Goal: Information Seeking & Learning: Learn about a topic

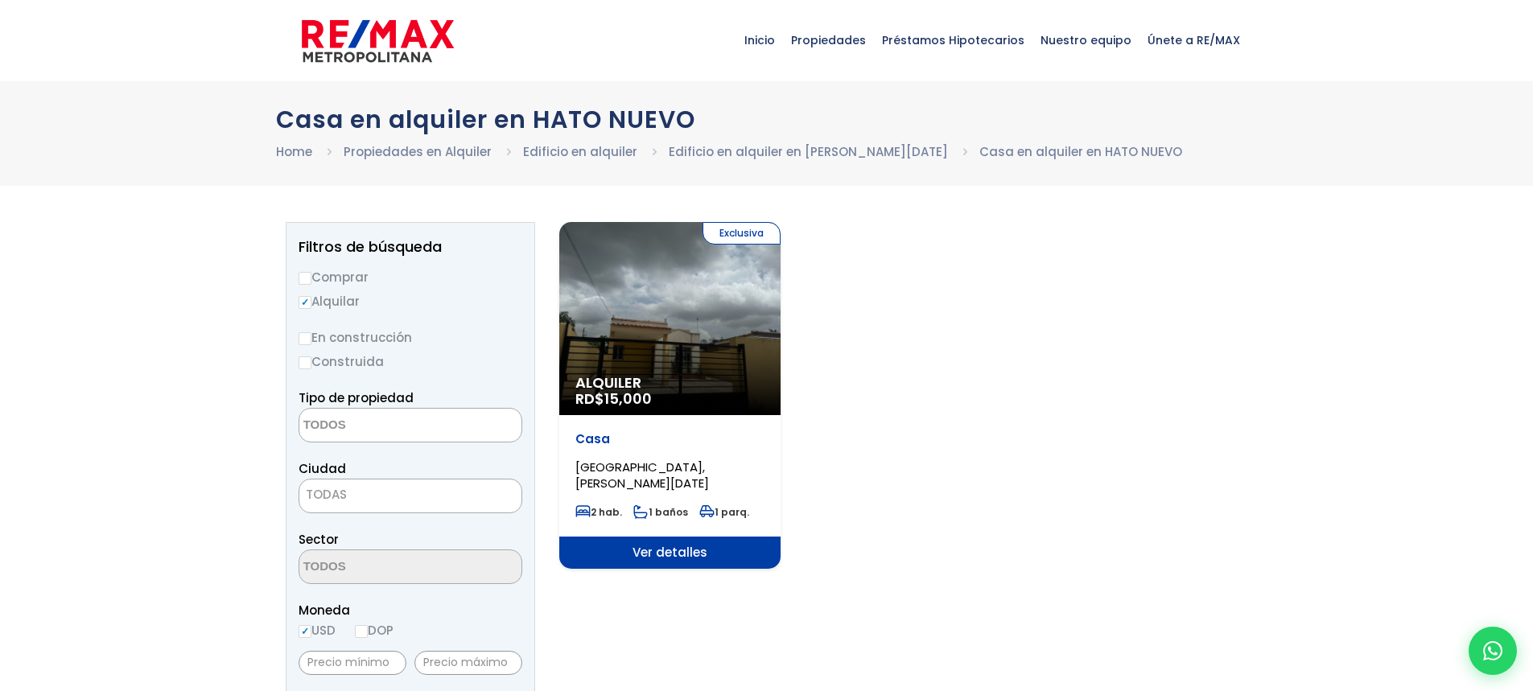
select select
click at [711, 340] on div "Exclusiva Alquiler RD$ 15,000" at bounding box center [669, 318] width 221 height 193
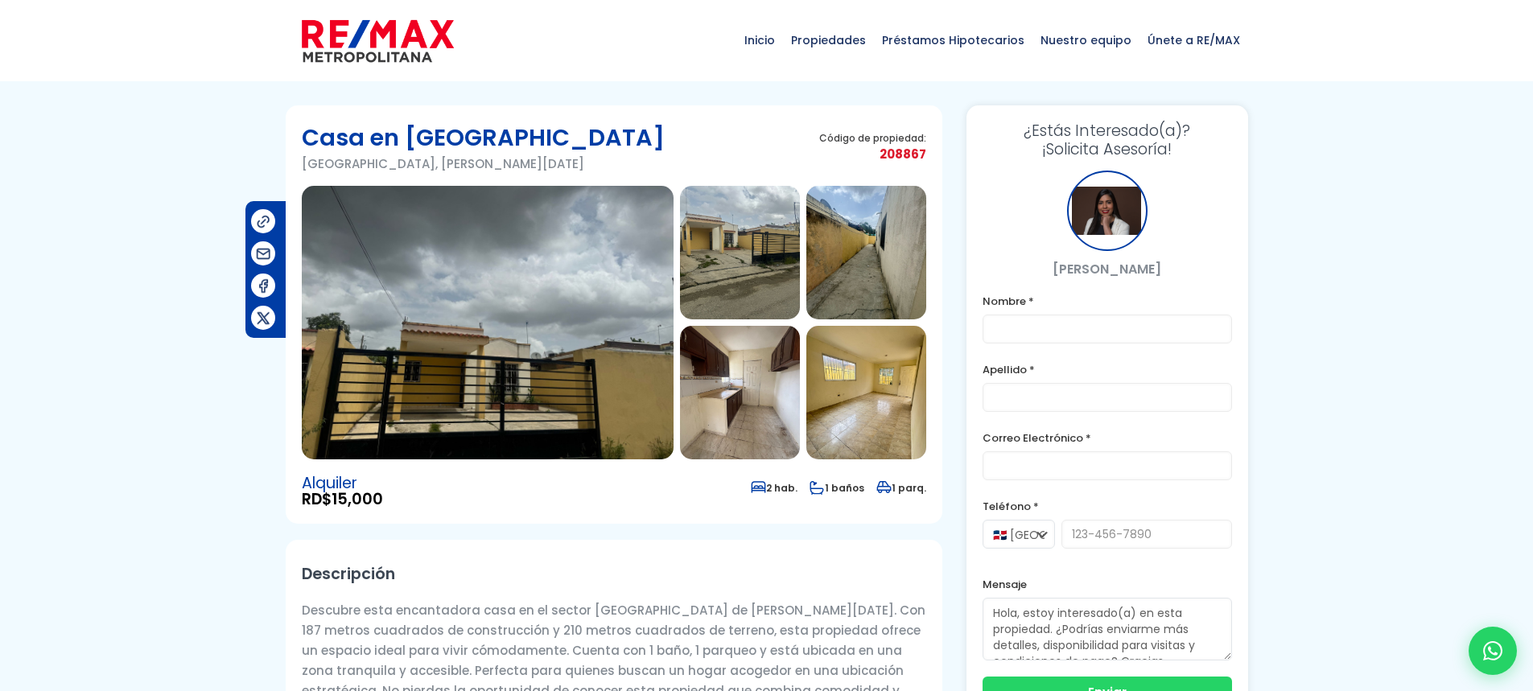
click at [694, 255] on img at bounding box center [740, 253] width 120 height 134
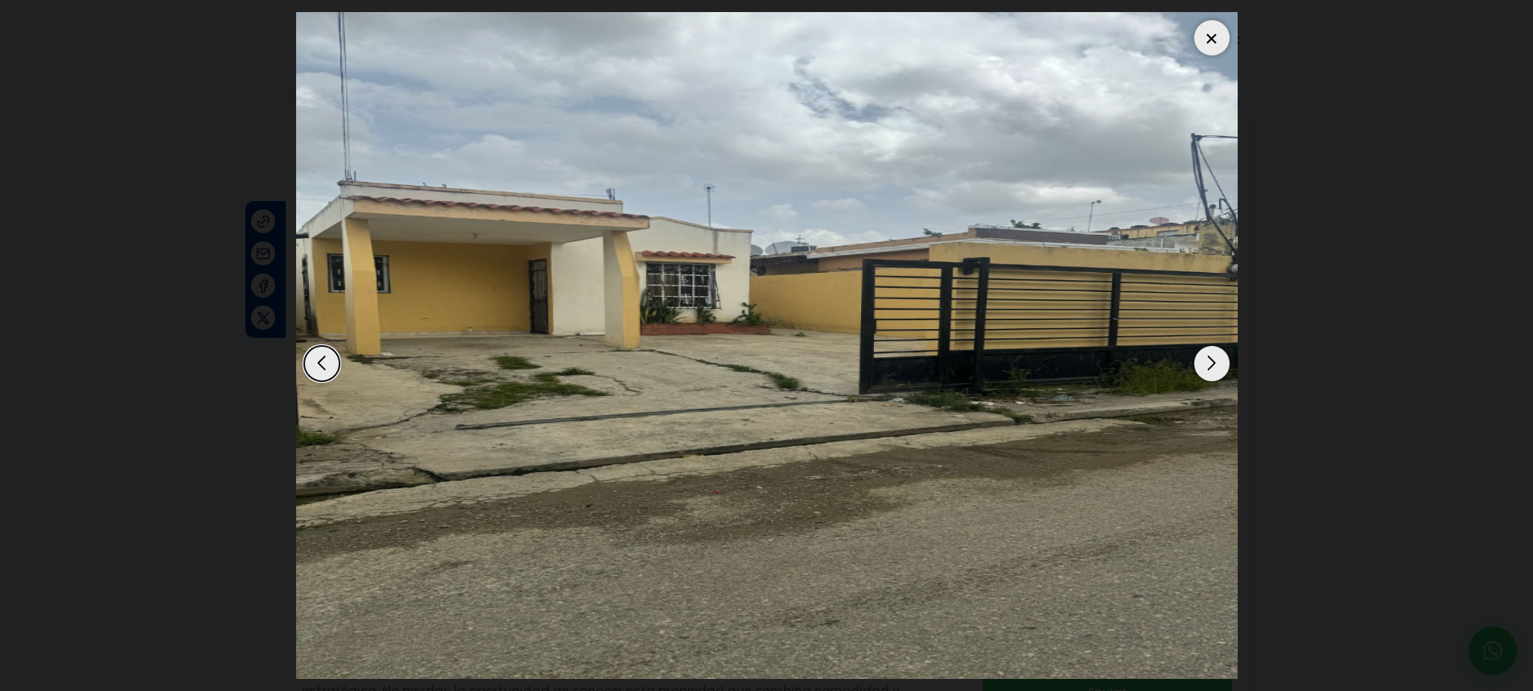
click at [1204, 369] on div "Next slide" at bounding box center [1211, 363] width 35 height 35
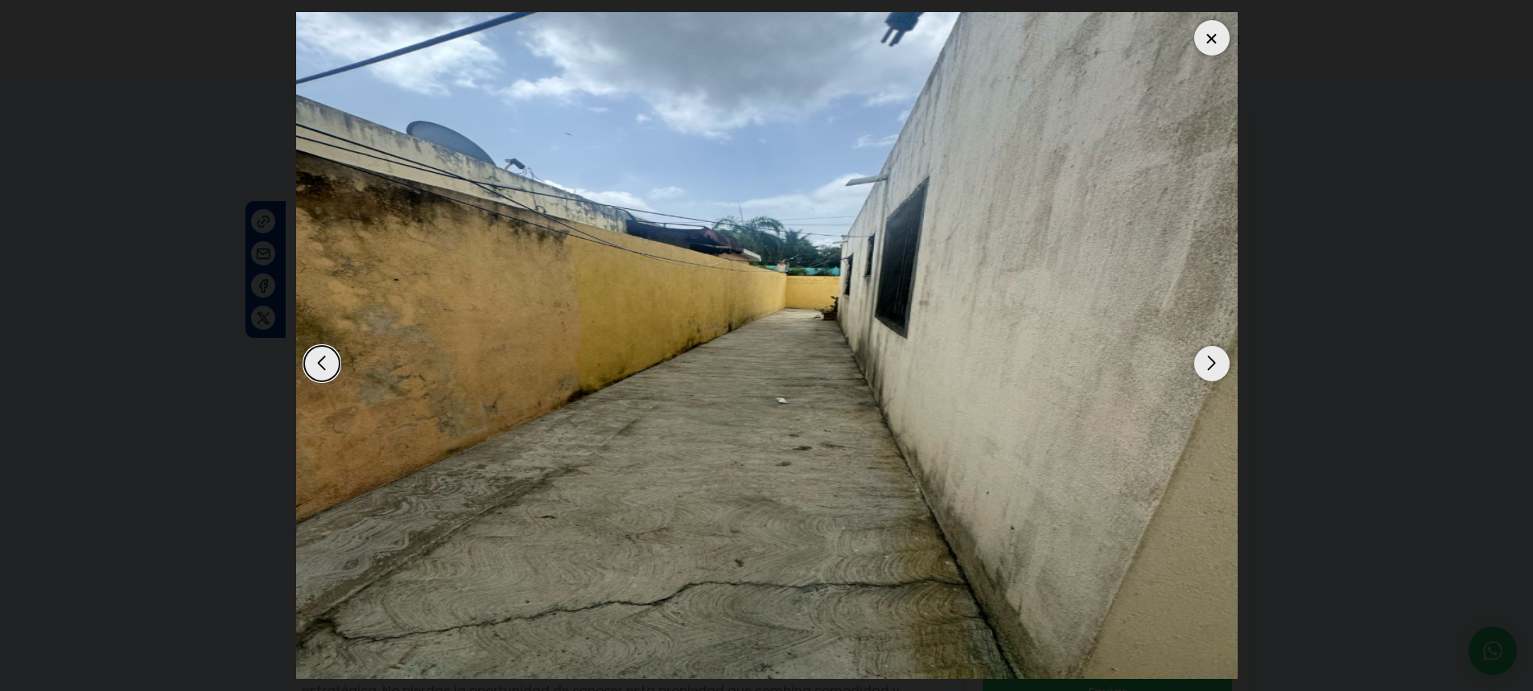
click at [1204, 369] on div "Next slide" at bounding box center [1211, 363] width 35 height 35
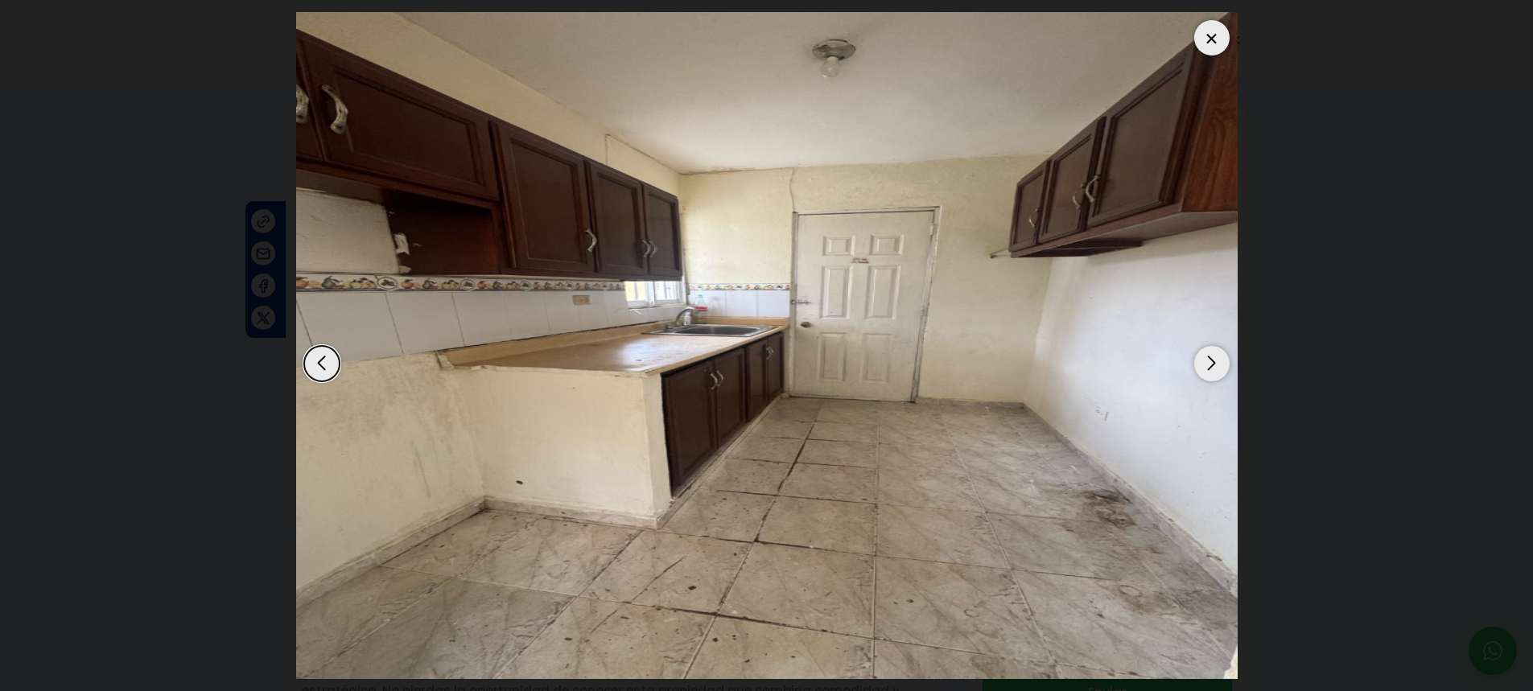
click at [1204, 369] on div "Next slide" at bounding box center [1211, 363] width 35 height 35
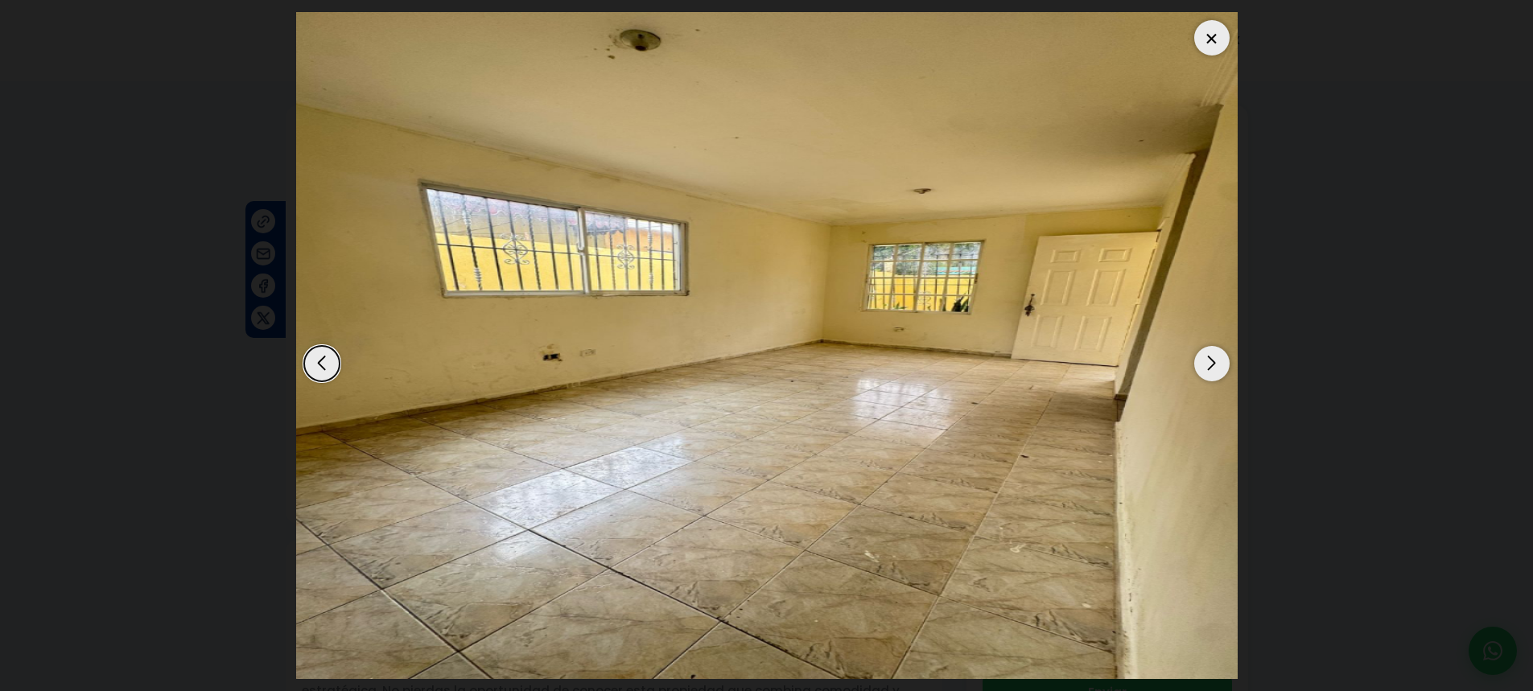
click at [1204, 369] on div "Next slide" at bounding box center [1211, 363] width 35 height 35
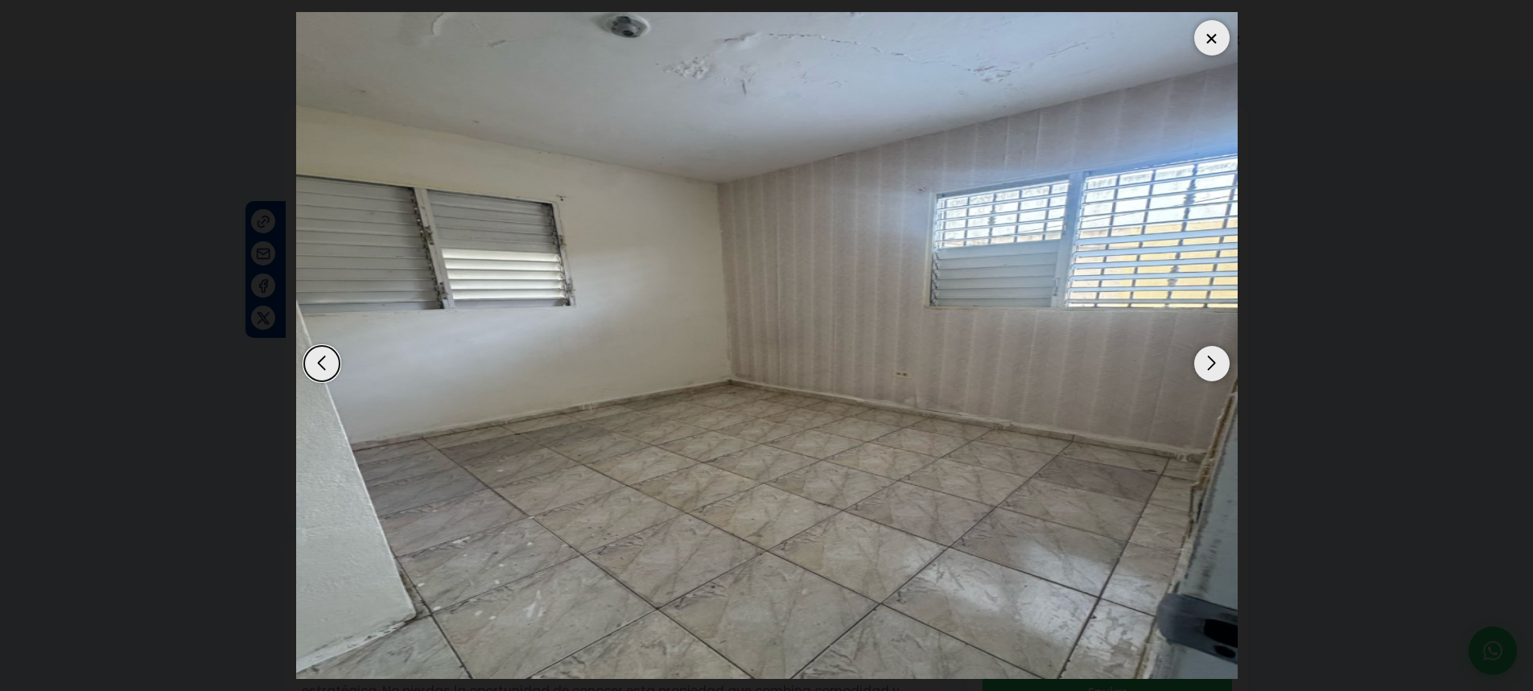
click at [1204, 369] on div "Next slide" at bounding box center [1211, 363] width 35 height 35
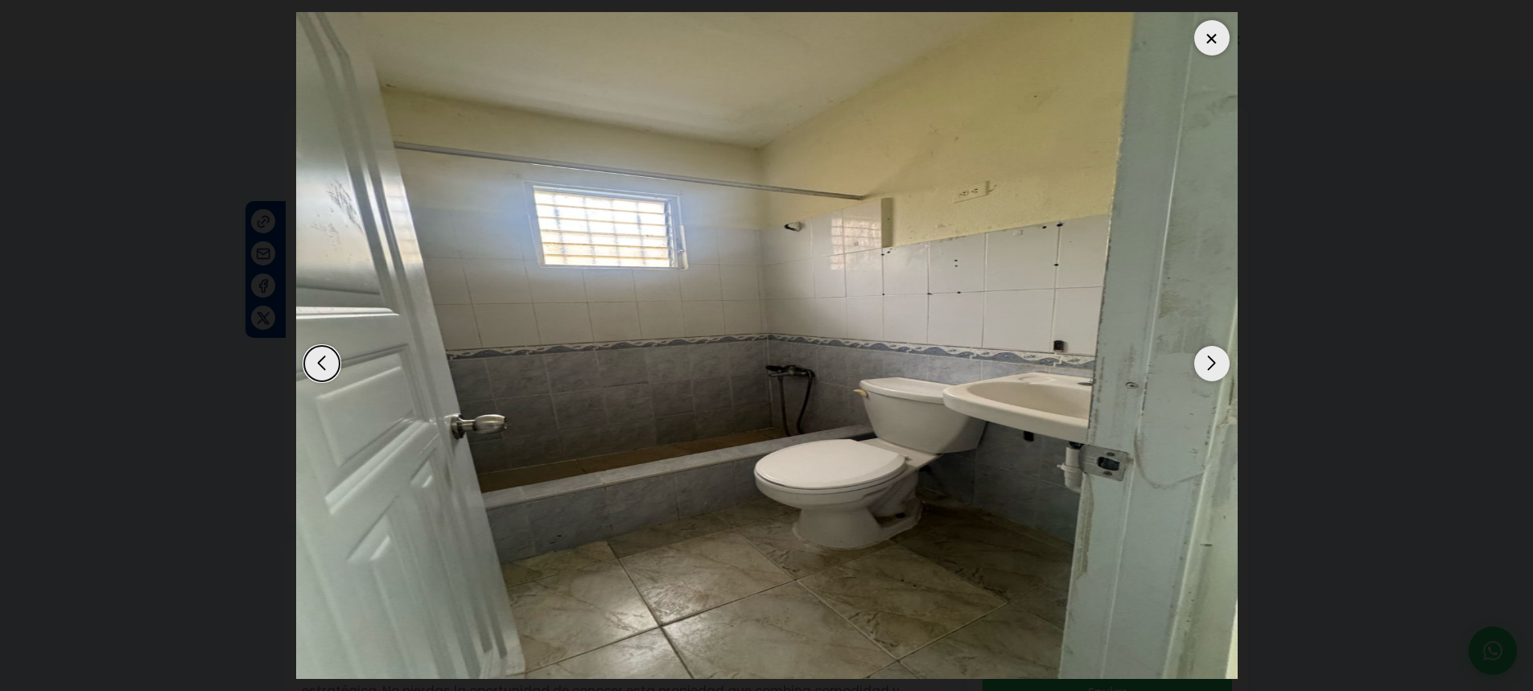
click at [1204, 369] on div "Next slide" at bounding box center [1211, 363] width 35 height 35
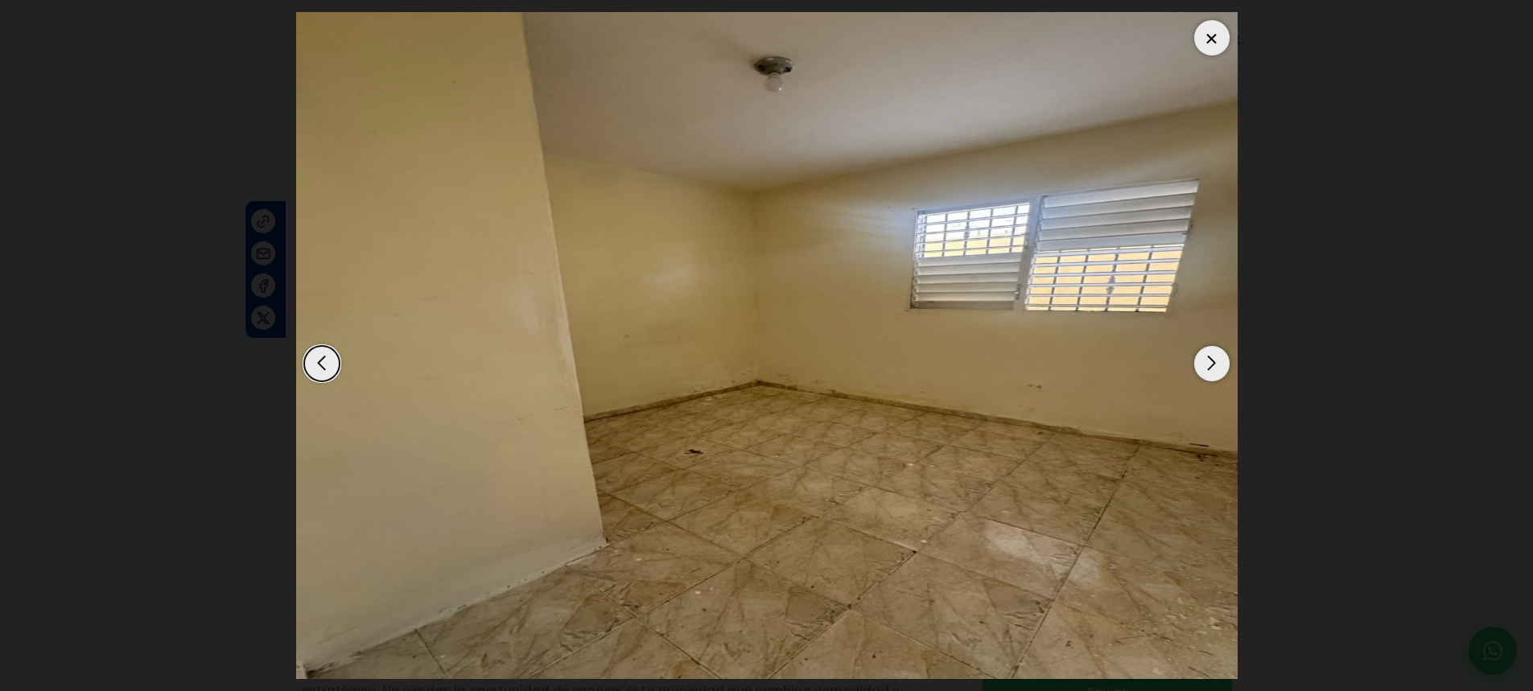
click at [1204, 369] on div "Next slide" at bounding box center [1211, 363] width 35 height 35
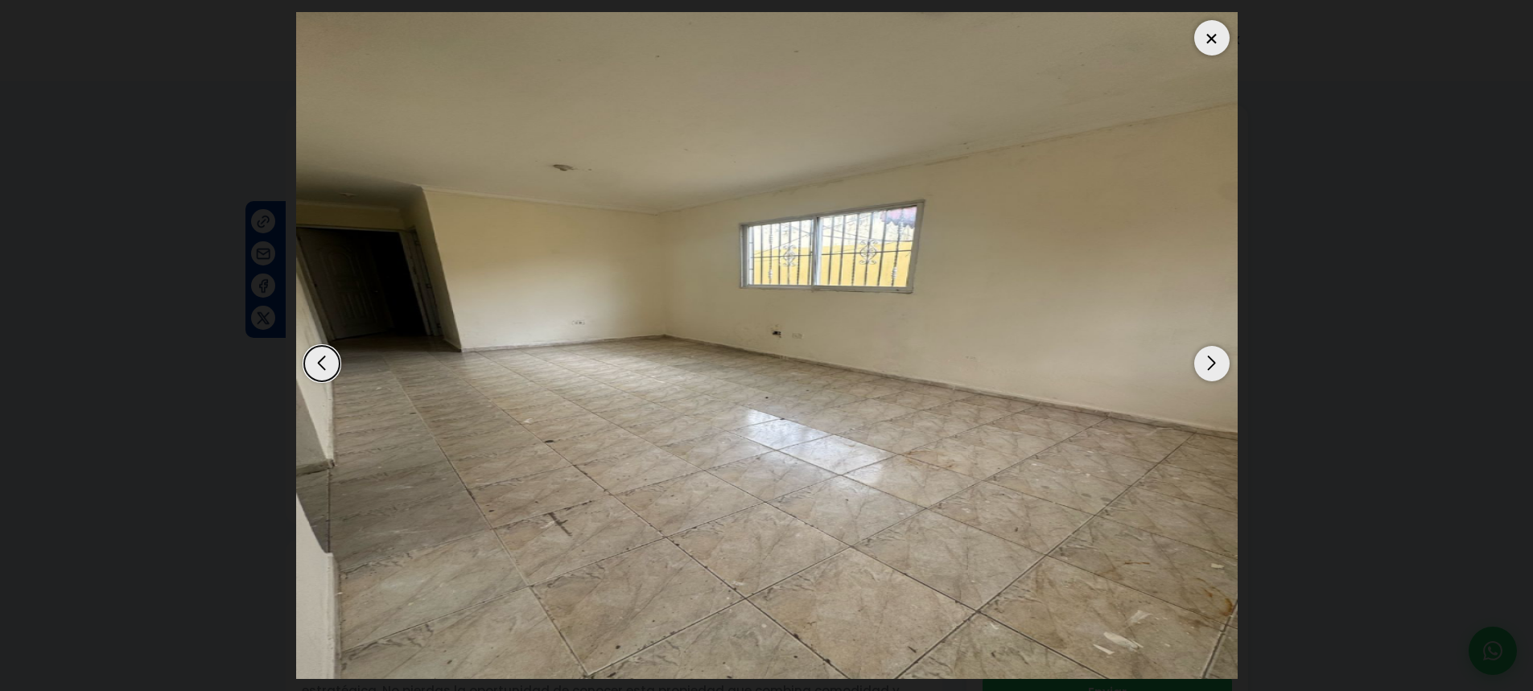
click at [1204, 369] on div "Next slide" at bounding box center [1211, 363] width 35 height 35
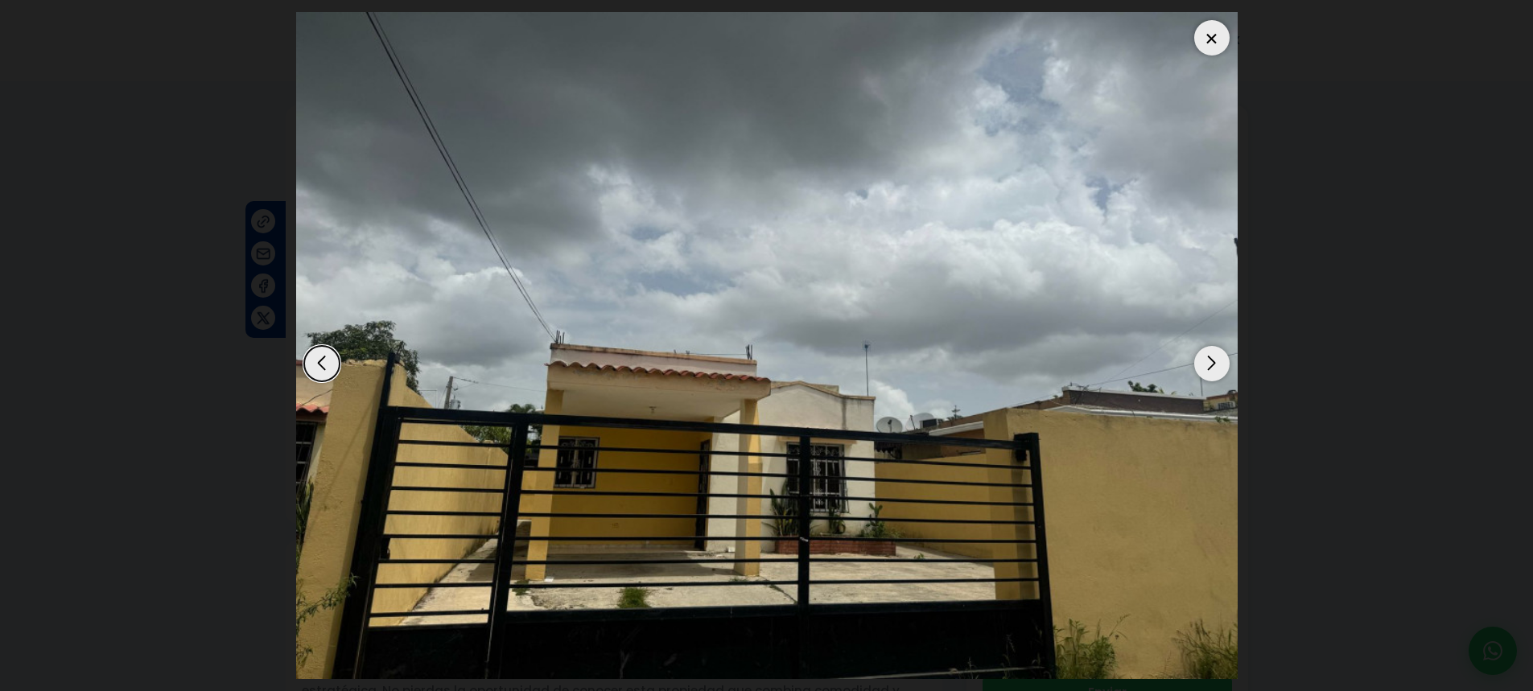
click at [1204, 369] on div "Next slide" at bounding box center [1211, 363] width 35 height 35
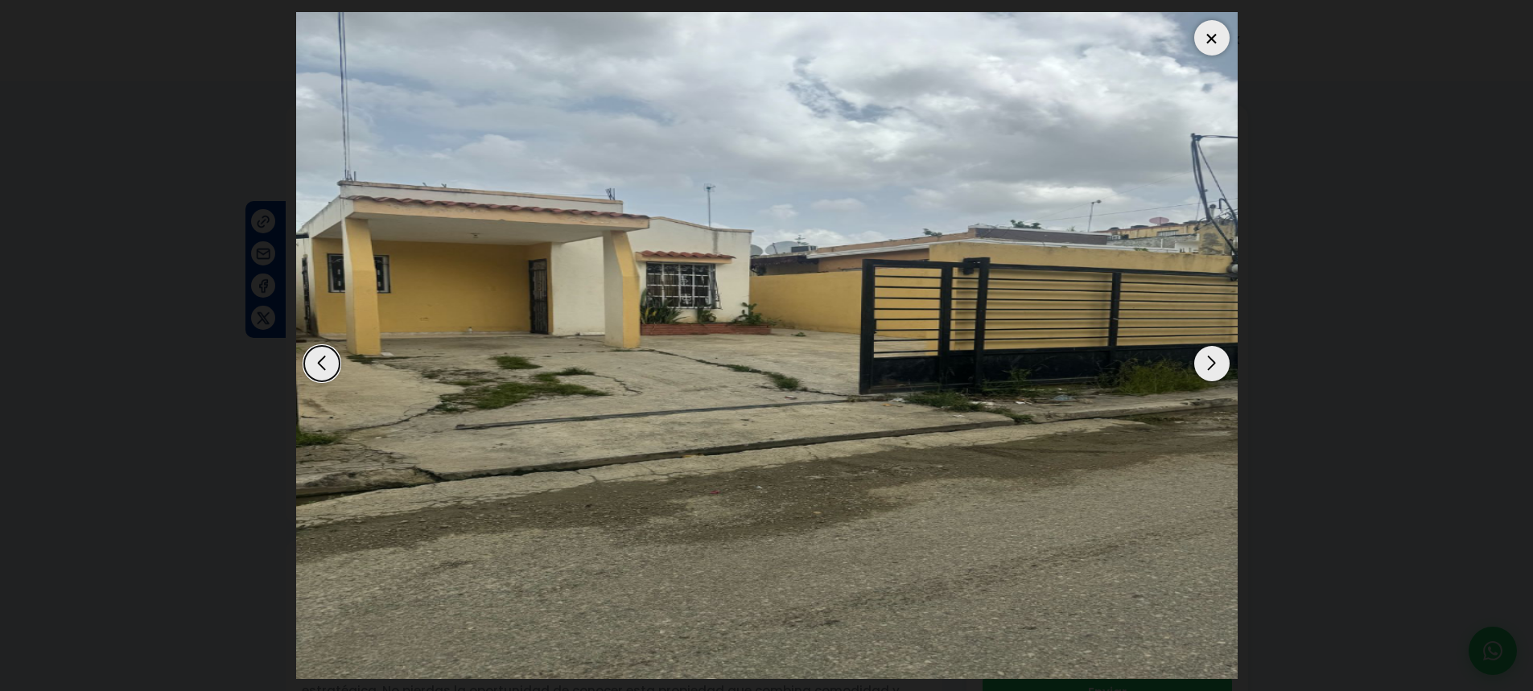
click at [1204, 369] on div "Next slide" at bounding box center [1211, 363] width 35 height 35
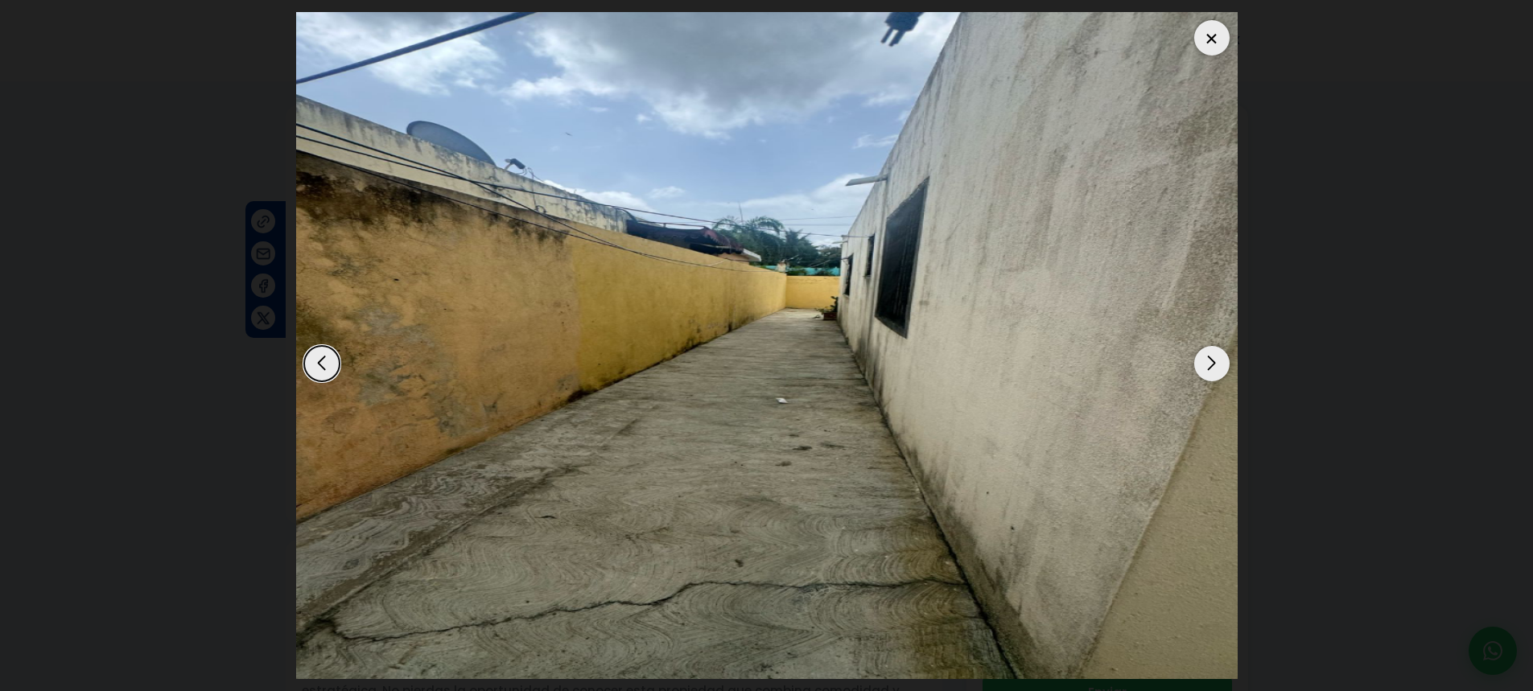
click at [1250, 365] on dialog at bounding box center [767, 345] width 966 height 691
click at [1213, 40] on div at bounding box center [1211, 37] width 35 height 35
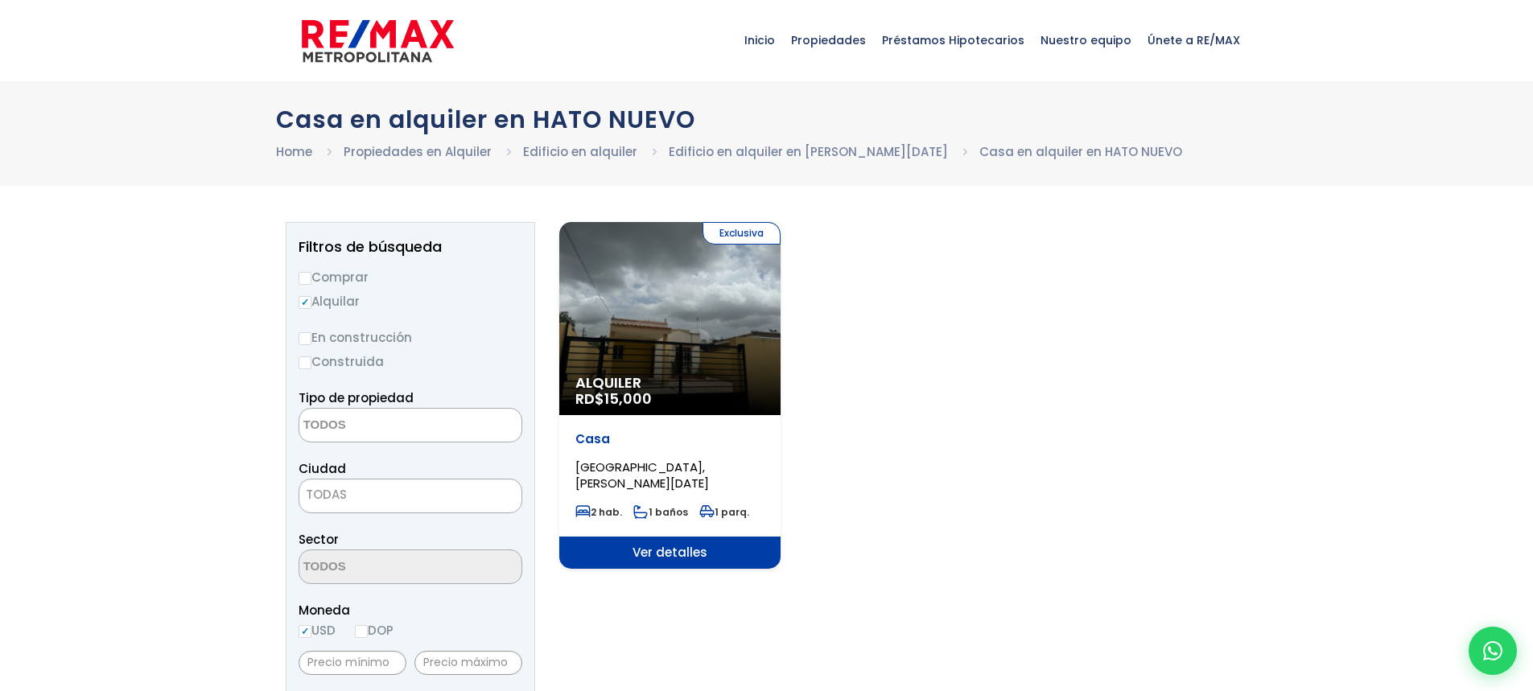
select select
